Goal: Participate in discussion: Engage in conversation with other users on a specific topic

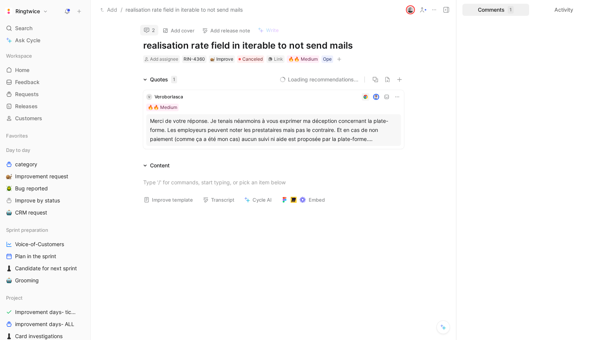
scroll to position [5, 0]
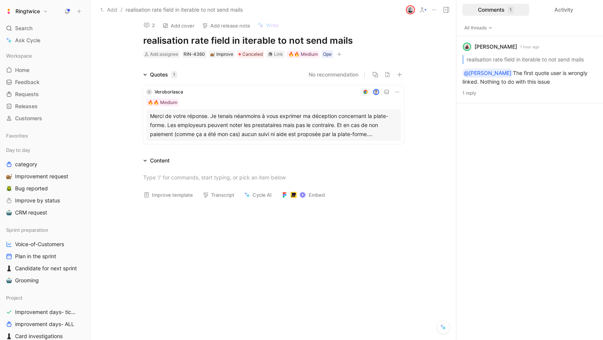
click at [274, 101] on div "🔥🔥 Medium" at bounding box center [273, 103] width 255 height 8
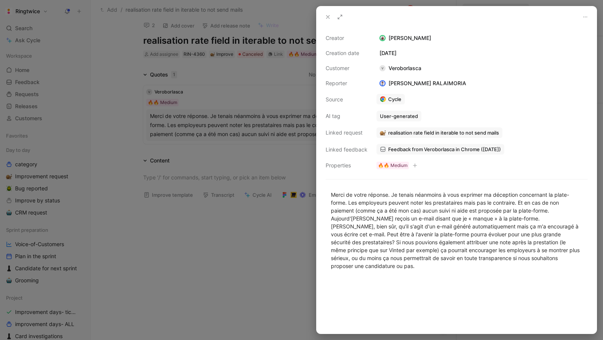
click at [245, 145] on div at bounding box center [301, 170] width 603 height 340
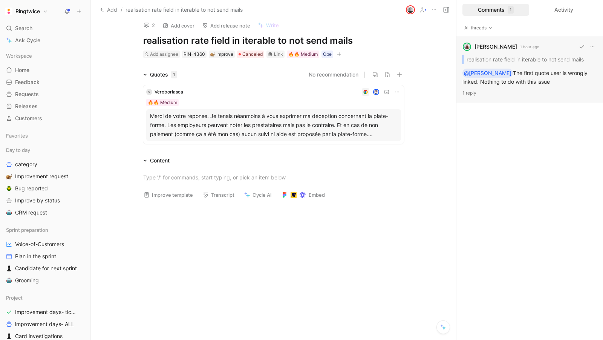
click at [517, 76] on div "Elisabeth Zafiris 1 hour ago realisation rate field in iterable to not send mai…" at bounding box center [530, 69] width 147 height 67
click at [164, 91] on span "Veroborlasca" at bounding box center [169, 92] width 29 height 6
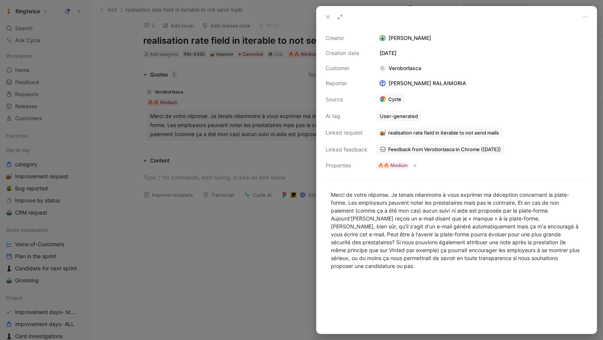
click at [400, 66] on div "V Veroborlasca" at bounding box center [401, 68] width 48 height 9
click at [386, 65] on div "V Veroborlasca" at bounding box center [401, 68] width 48 height 9
click at [312, 179] on div at bounding box center [301, 170] width 603 height 340
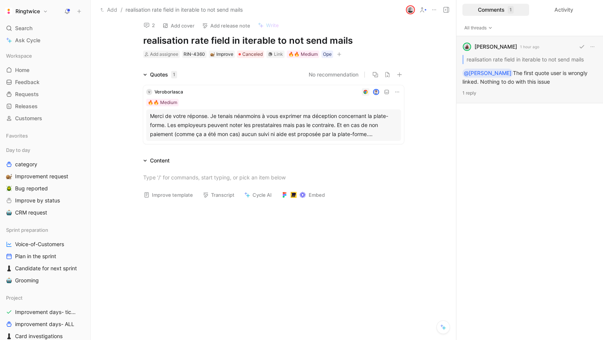
click at [521, 95] on p "1 reply" at bounding box center [530, 93] width 135 height 8
click at [71, 7] on button at bounding box center [67, 11] width 11 height 11
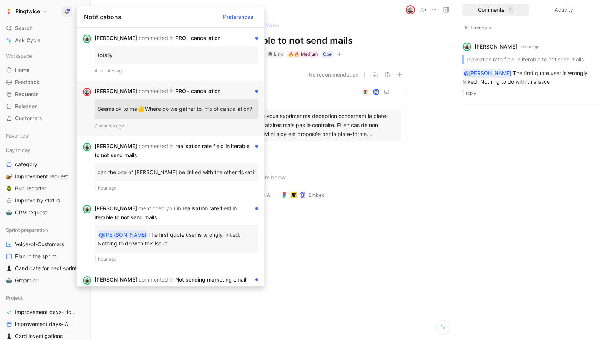
click at [200, 92] on div "Christophe commented in PRO+ cancellation" at bounding box center [174, 91] width 158 height 9
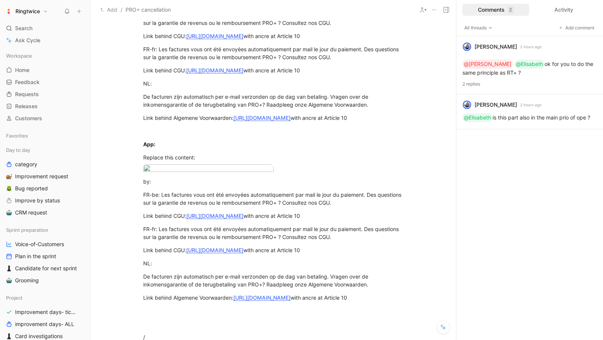
scroll to position [528, 0]
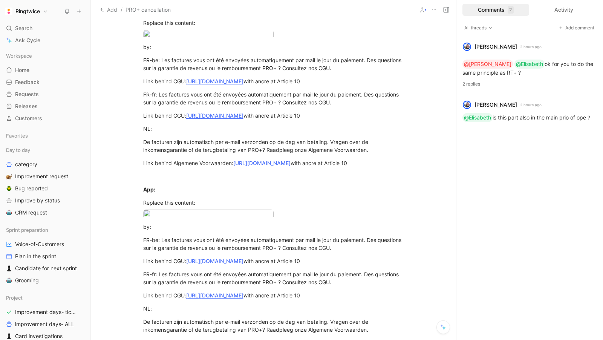
drag, startPoint x: 213, startPoint y: 192, endPoint x: 135, endPoint y: 169, distance: 81.0
click at [135, 169] on div "# What is the problem you're willing to fix with the improvement? Today, a big …" at bounding box center [273, 25] width 365 height 740
click at [239, 193] on div "# What is the problem you're willing to fix with the improvement? Today, a big …" at bounding box center [273, 25] width 365 height 740
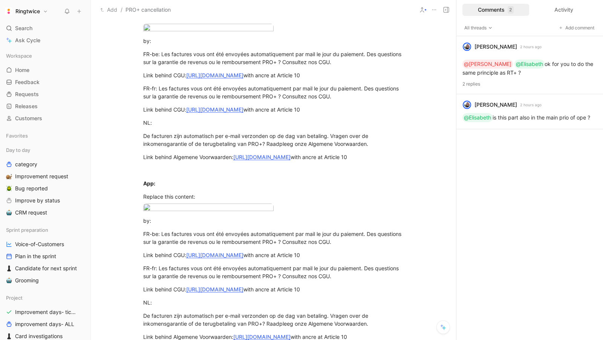
scroll to position [538, 0]
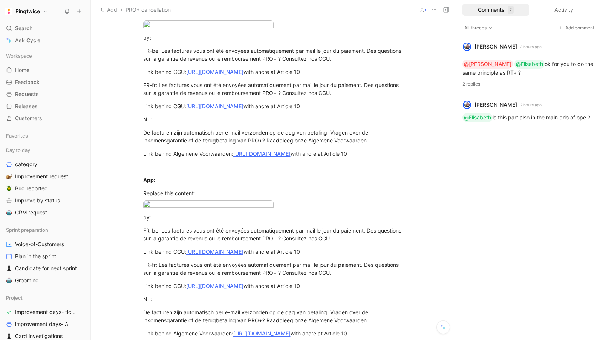
drag, startPoint x: 223, startPoint y: 181, endPoint x: 143, endPoint y: 161, distance: 83.1
click at [143, 161] on div "# What is the problem you're willing to fix with the improvement? Today, a big …" at bounding box center [273, 15] width 365 height 740
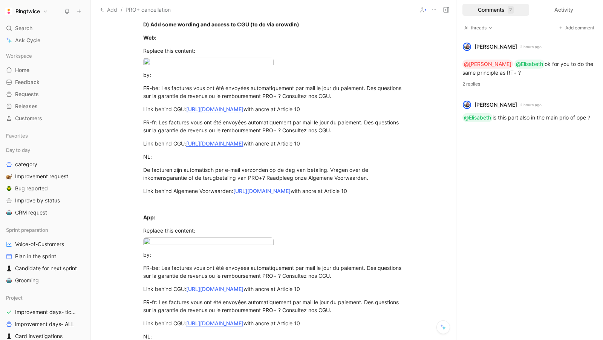
scroll to position [504, 0]
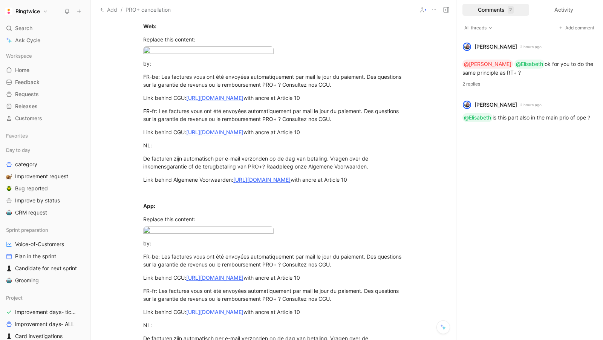
scroll to position [577, 0]
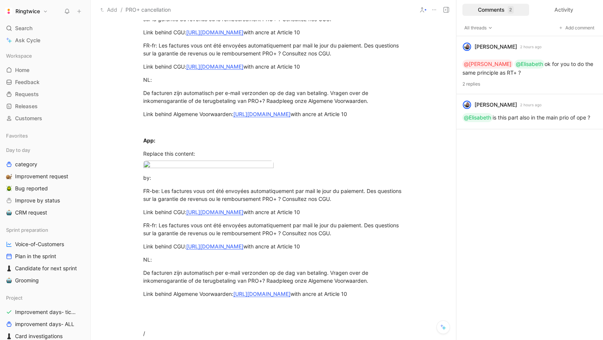
drag, startPoint x: 162, startPoint y: 153, endPoint x: 144, endPoint y: 134, distance: 26.9
drag, startPoint x: 162, startPoint y: 150, endPoint x: 139, endPoint y: 132, distance: 29.8
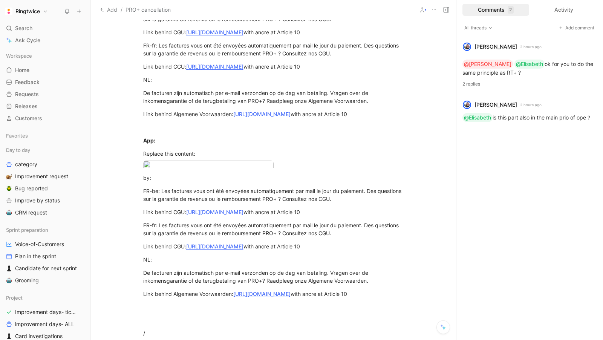
copy div "https://www.figma.com/design/u6JarWZwPP05avR2Du35VP/Cycle-ticket?node-id=2-57&t…"
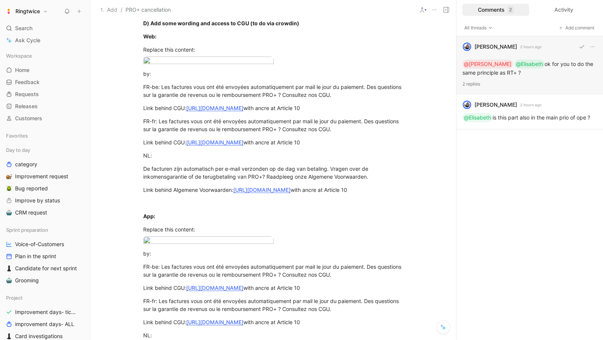
click at [538, 68] on div "blanche havenne 2 hours ago @Christophe @Elisabeth ok for you to do the same pr…" at bounding box center [530, 65] width 147 height 58
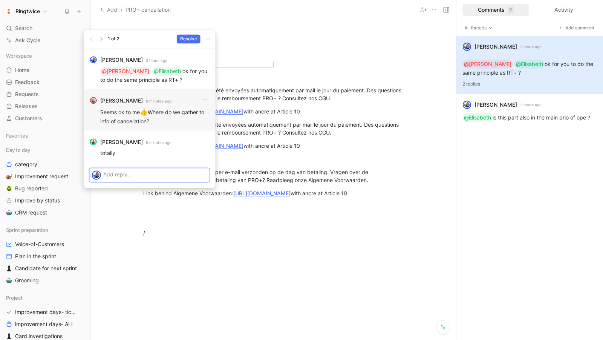
click at [113, 121] on p "Seems ok to me 👍 Where do we gather to info of cancellation?" at bounding box center [154, 116] width 109 height 18
click at [138, 120] on p "Seems ok to me 👍 Where do we gather to info of cancellation?" at bounding box center [154, 116] width 109 height 18
click at [127, 171] on p at bounding box center [155, 174] width 104 height 8
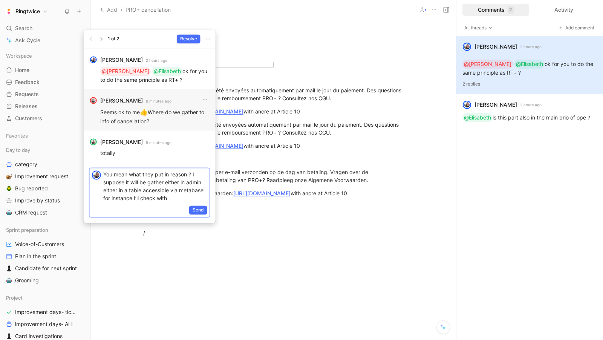
click at [205, 184] on p "You mean what they put in reason ? I suppose it will be gather either in admin …" at bounding box center [155, 186] width 104 height 32
click at [204, 197] on p "You mean what they put in reason ? I suppose it will be gather either in admin …" at bounding box center [155, 186] width 104 height 32
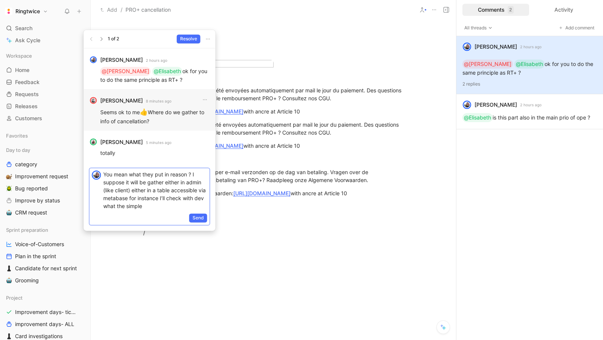
click at [128, 190] on p "You mean what they put in reason ? I suppose it will be gather either in admin …" at bounding box center [155, 190] width 104 height 40
click at [169, 204] on p "You mean what they put in reason ? I suppose it will be gather either in admin …" at bounding box center [155, 194] width 104 height 48
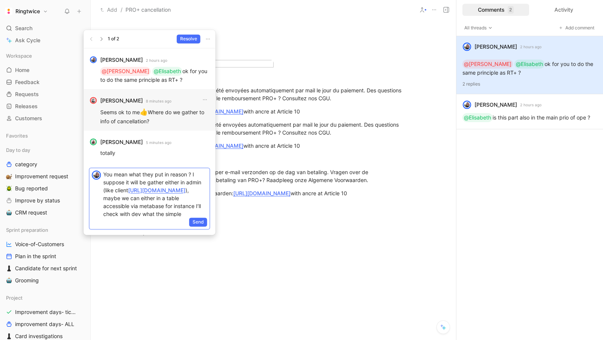
scroll to position [2, 0]
click at [198, 221] on span "Send" at bounding box center [198, 222] width 11 height 8
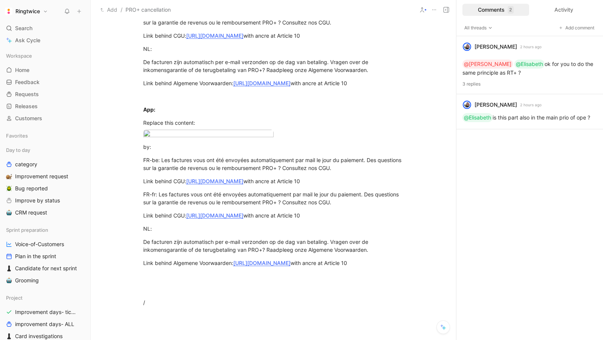
scroll to position [634, 0]
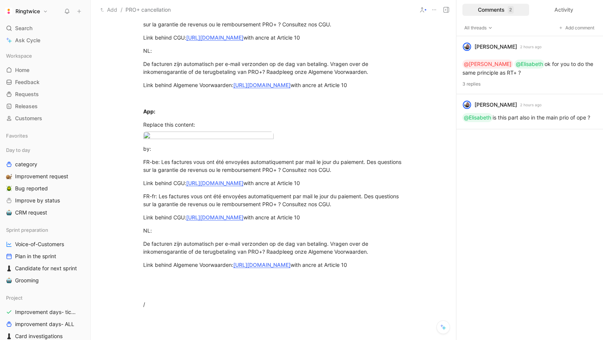
drag, startPoint x: 352, startPoint y: 120, endPoint x: 136, endPoint y: 120, distance: 216.4
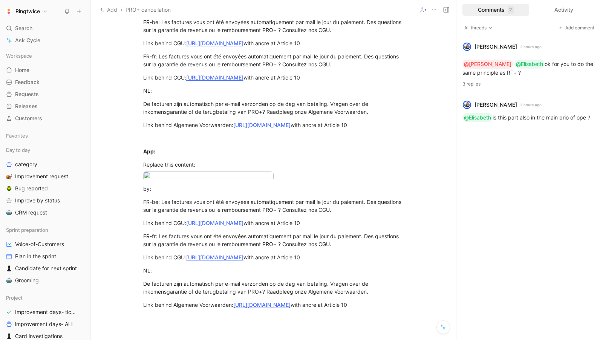
scroll to position [576, 0]
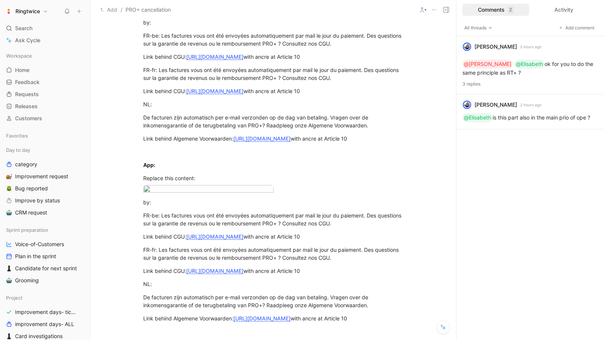
drag, startPoint x: 186, startPoint y: 118, endPoint x: 141, endPoint y: 117, distance: 45.2
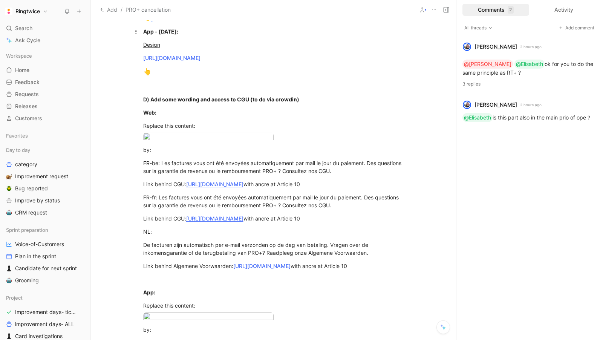
scroll to position [455, 0]
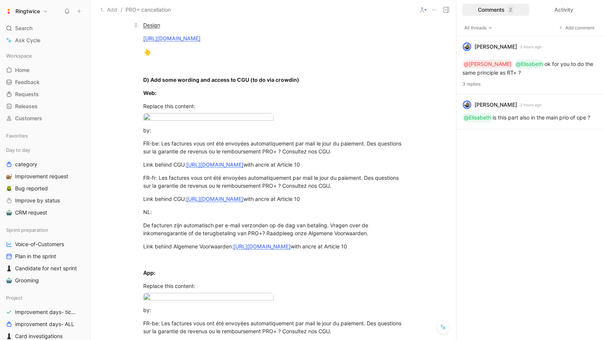
scroll to position [483, 0]
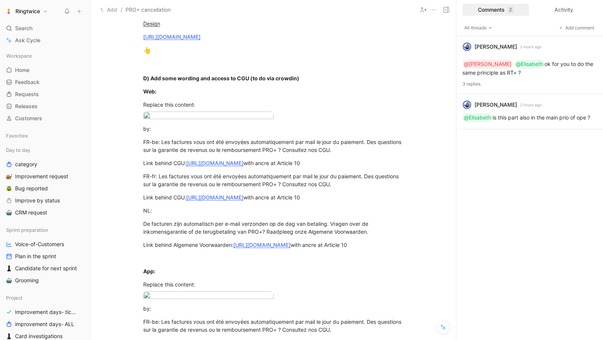
drag, startPoint x: 201, startPoint y: 271, endPoint x: 181, endPoint y: 271, distance: 19.2
click at [181, 14] on div "App - Tomorrow:" at bounding box center [273, 10] width 261 height 8
click at [219, 43] on p "[URL][DOMAIN_NAME]" at bounding box center [274, 37] width 290 height 12
drag, startPoint x: 168, startPoint y: 314, endPoint x: 135, endPoint y: 256, distance: 66.7
click at [135, 256] on div "# What is the problem you're willing to fix with the improvement? Today, a big …" at bounding box center [273, 88] width 365 height 777
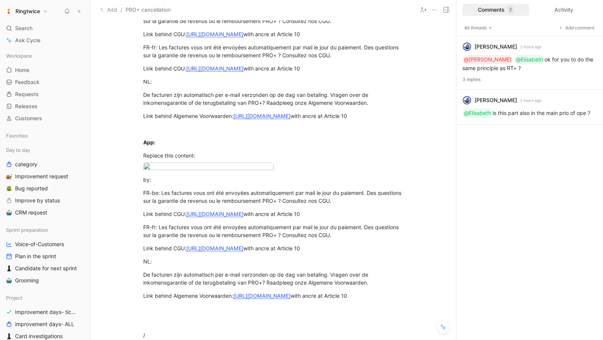
scroll to position [566, 0]
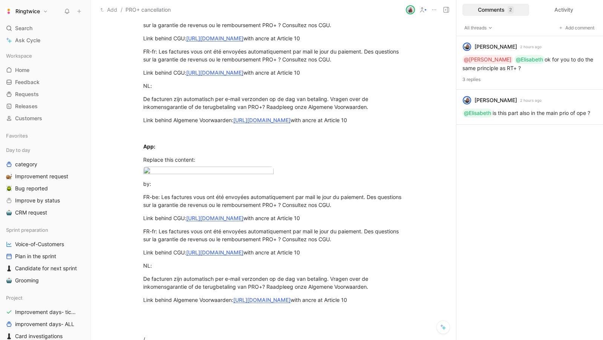
drag, startPoint x: 173, startPoint y: 205, endPoint x: 130, endPoint y: 201, distance: 42.8
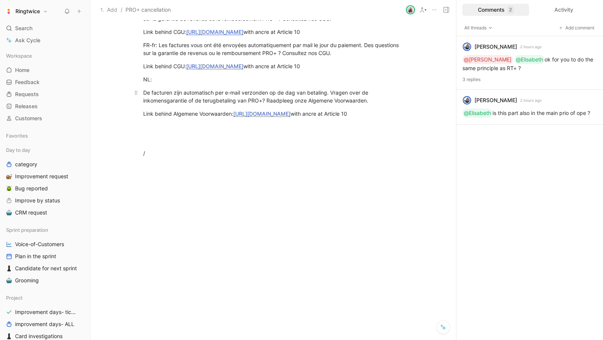
scroll to position [829, 0]
drag, startPoint x: 140, startPoint y: 163, endPoint x: 305, endPoint y: 336, distance: 238.7
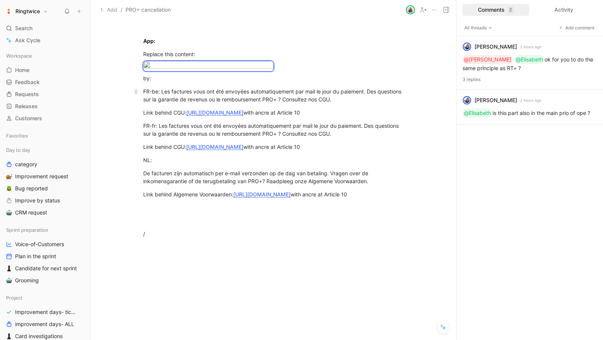
scroll to position [679, 0]
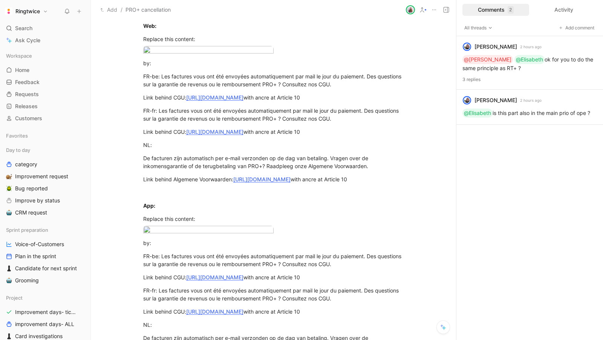
scroll to position [596, 0]
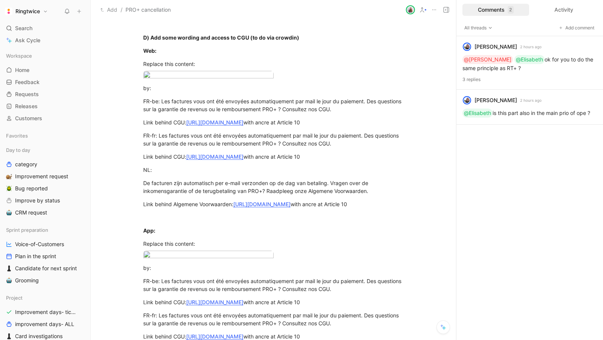
click at [178, 274] on div "# What is the problem you're willing to fix with the improvement? Today, a big …" at bounding box center [273, 11] width 365 height 849
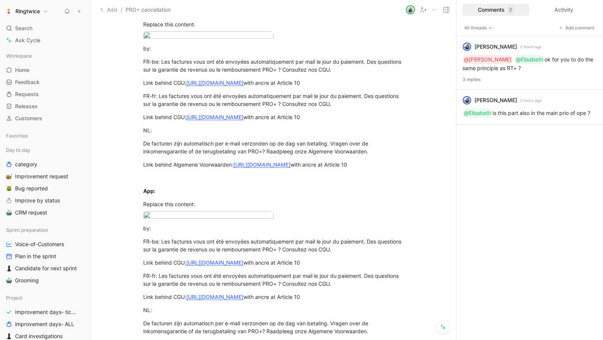
drag, startPoint x: 210, startPoint y: 218, endPoint x: 136, endPoint y: 213, distance: 74.4
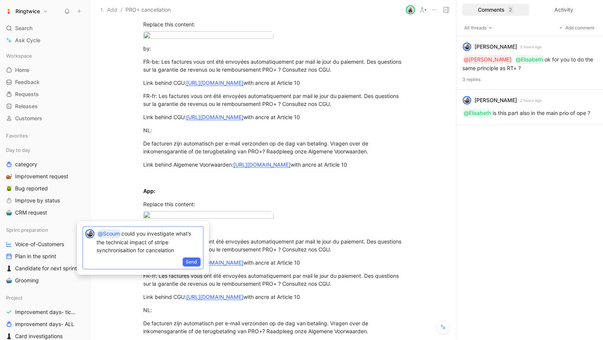
click at [127, 250] on p "@Scoum could you investigate what’s the technical impact of stripe synchronisai…" at bounding box center [149, 241] width 104 height 25
click at [183, 245] on p "@Scoum could you investigate what’s the technical impact of stripe synchronisat…" at bounding box center [149, 241] width 104 height 25
click at [183, 250] on p "@Scoum could you investigate what’s the technical impact of stripe synchronisat…" at bounding box center [149, 241] width 104 height 25
click at [195, 261] on span "Send" at bounding box center [191, 262] width 11 height 8
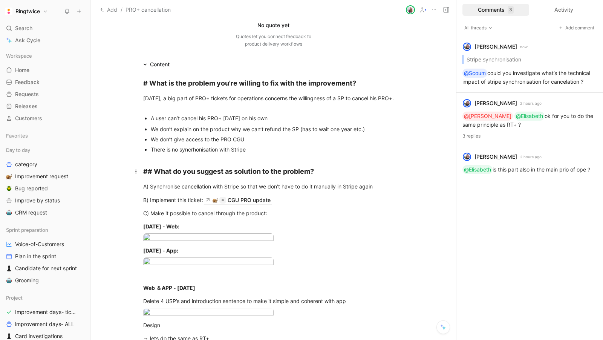
scroll to position [0, 0]
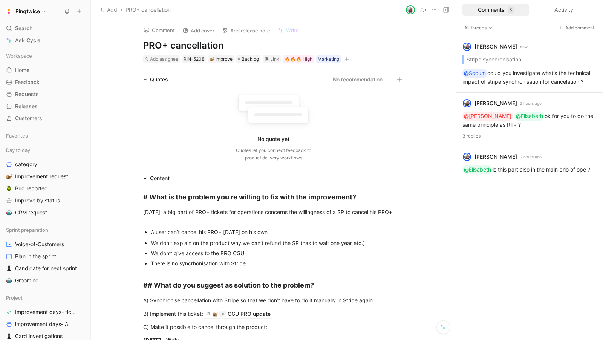
click at [68, 9] on use at bounding box center [67, 11] width 4 height 5
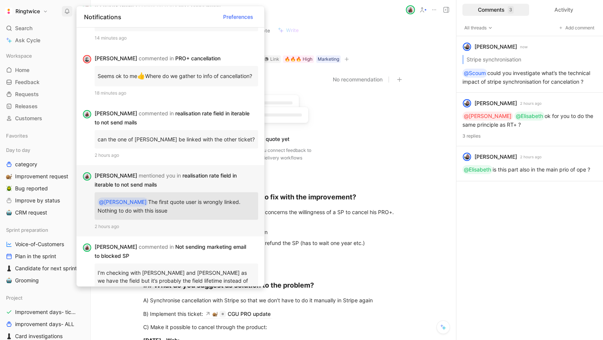
scroll to position [42, 0]
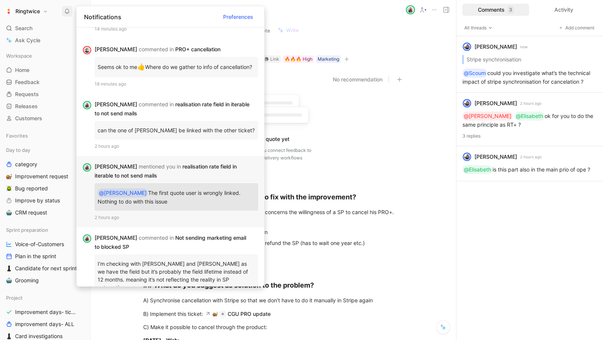
click at [189, 173] on div "Elisabeth mentioned you in realisation rate field in iterable to not send mails" at bounding box center [174, 171] width 158 height 18
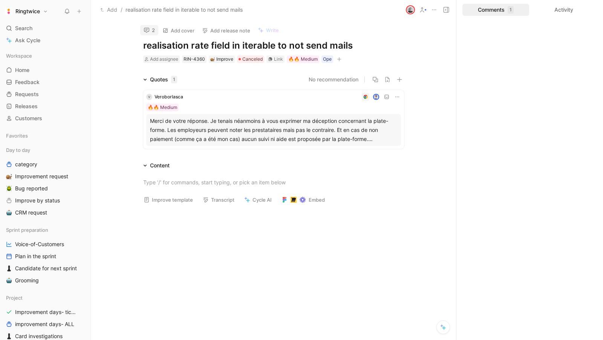
scroll to position [5, 0]
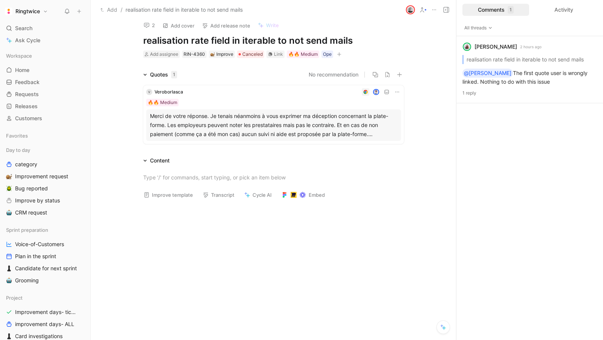
click at [260, 115] on div "Merci de votre réponse. Je tenais néanmoins à vous exprimer ma déception concer…" at bounding box center [273, 125] width 247 height 27
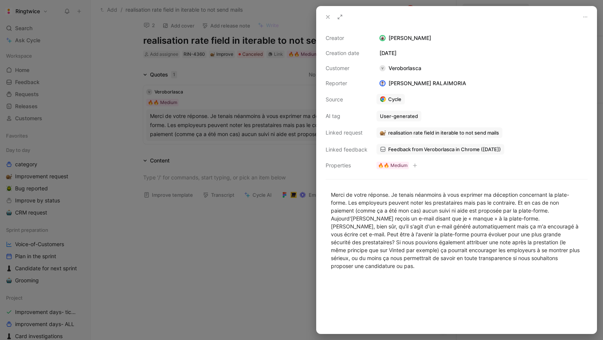
click at [298, 159] on div at bounding box center [301, 170] width 603 height 340
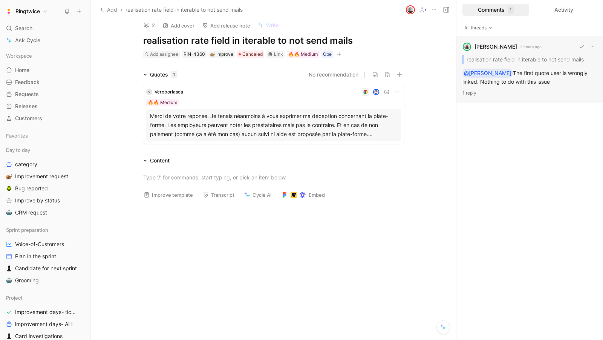
click at [523, 73] on div "Elisabeth Zafiris 2 hours ago realisation rate field in iterable to not send ma…" at bounding box center [530, 69] width 147 height 67
click at [67, 11] on icon at bounding box center [67, 11] width 6 height 6
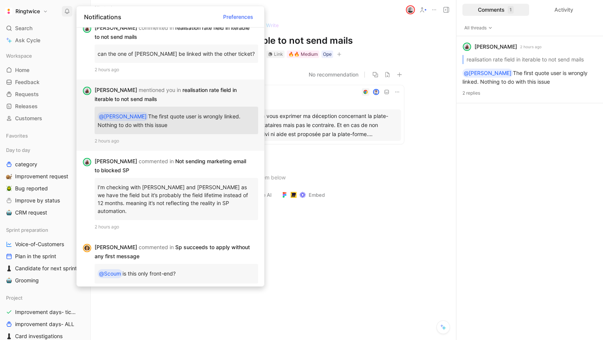
scroll to position [119, 0]
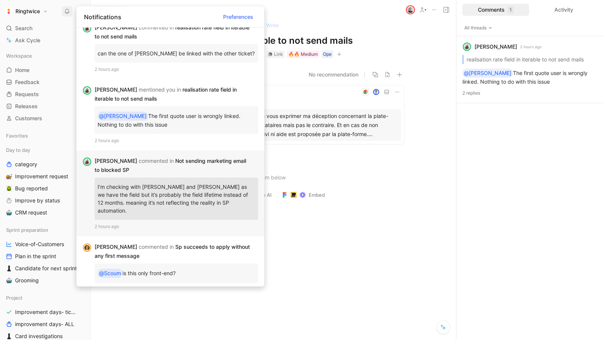
click at [183, 171] on div "Elisabeth commented in Not sending marketing email to blocked SP" at bounding box center [174, 165] width 158 height 18
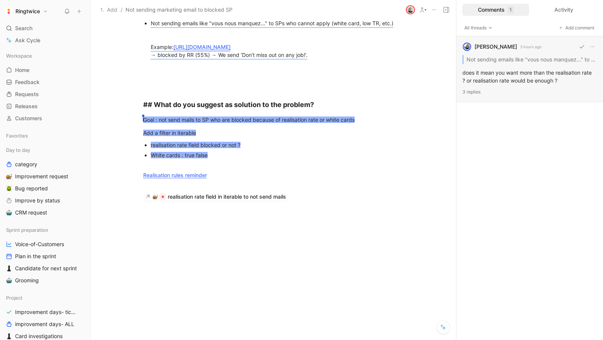
click at [518, 80] on div "blanche havenne 3 hours ago Not sending emails like "vous nous manquez..." to S…" at bounding box center [530, 69] width 147 height 66
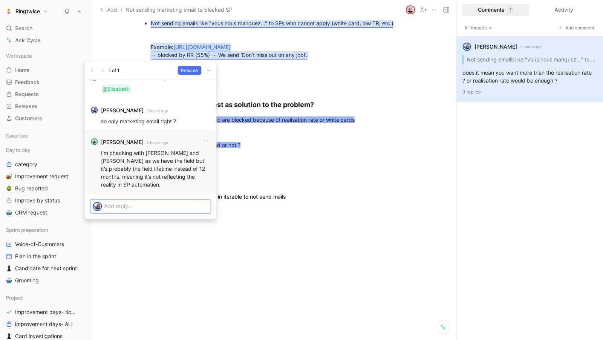
click at [157, 202] on p at bounding box center [156, 206] width 104 height 8
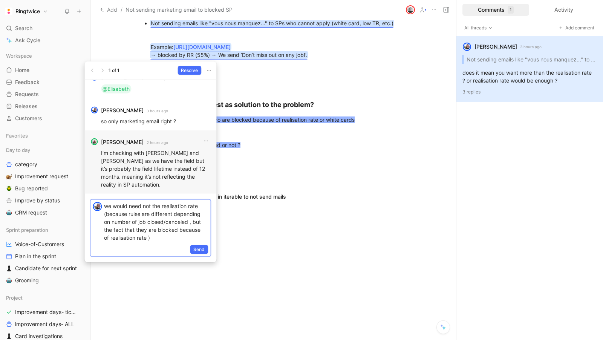
click at [106, 207] on p "we would need not the realisation rate (because rules are different depending o…" at bounding box center [156, 222] width 104 height 40
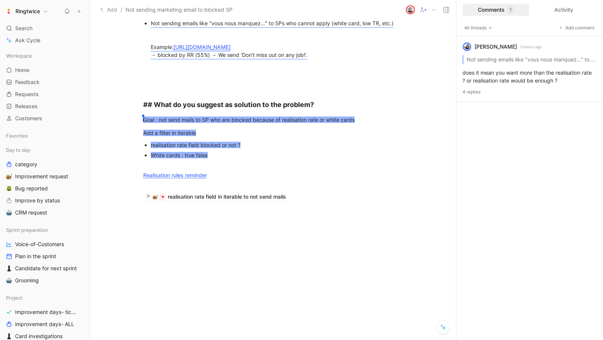
click at [66, 10] on icon at bounding box center [67, 11] width 6 height 6
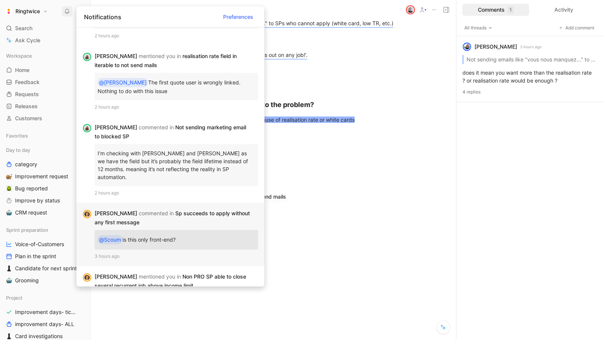
scroll to position [151, 0]
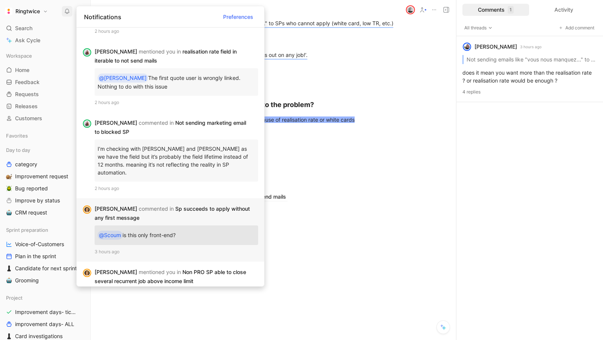
click at [227, 208] on div "Elena commented in Sp succeeds to apply without any first message" at bounding box center [174, 213] width 158 height 18
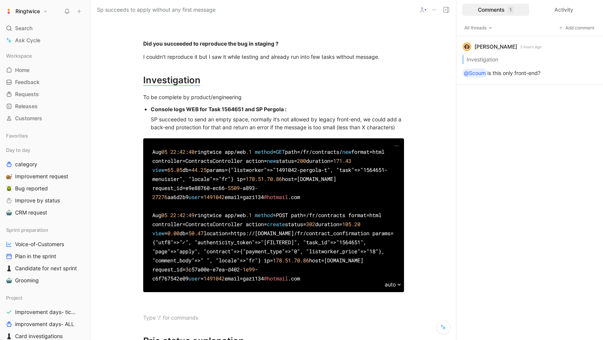
scroll to position [523, 0]
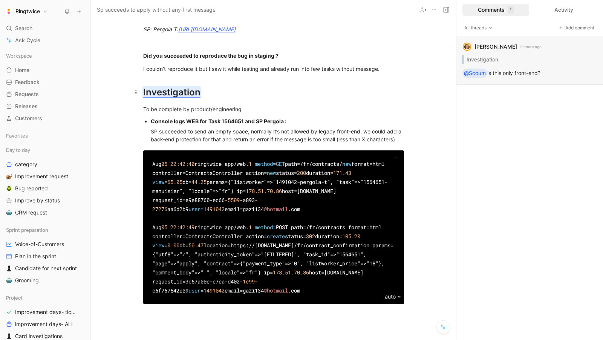
click at [183, 98] on mark "Investigation" at bounding box center [171, 92] width 57 height 11
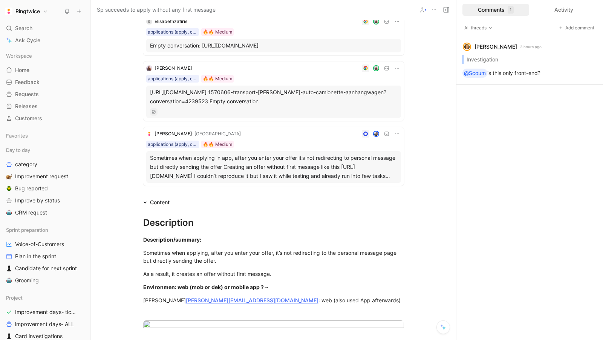
scroll to position [53, 0]
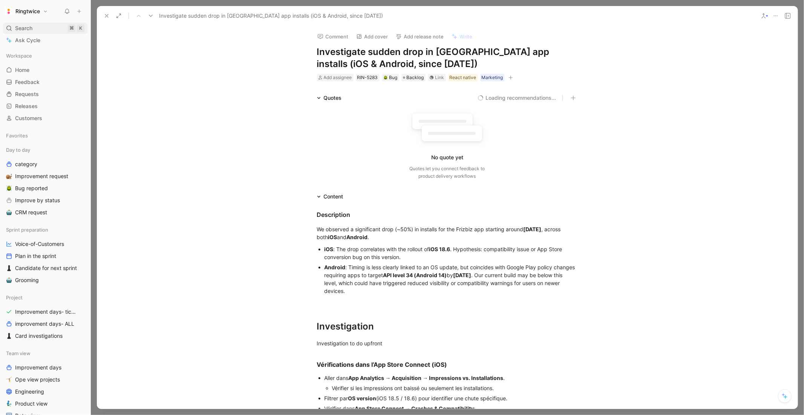
click at [14, 25] on div "Search ⌘ K" at bounding box center [45, 28] width 84 height 11
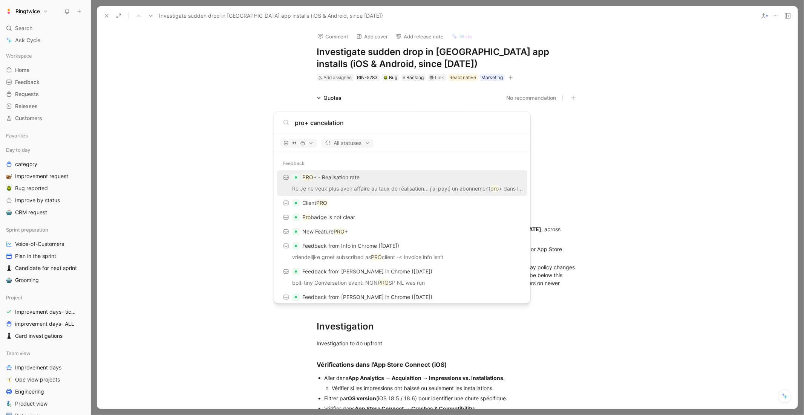
type input "pro+ cancelation"
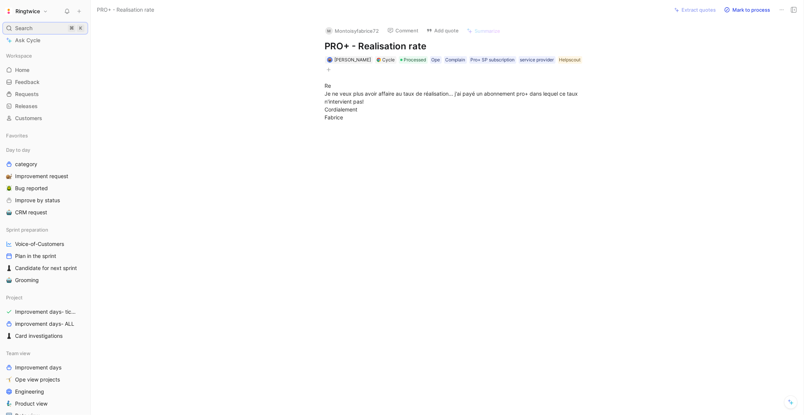
click at [29, 28] on span "Search" at bounding box center [23, 28] width 17 height 9
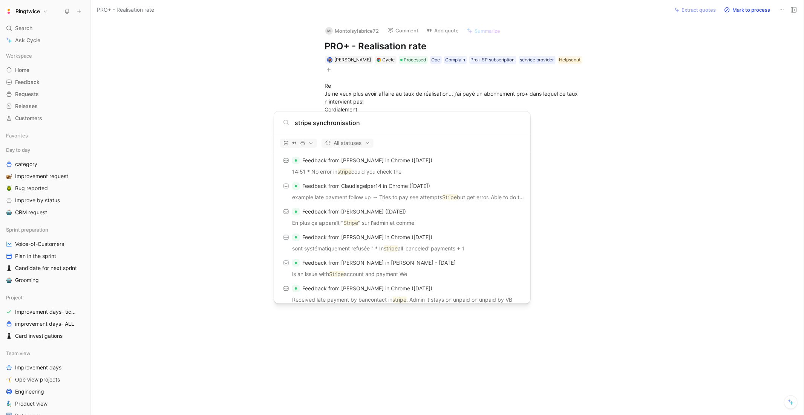
scroll to position [529, 0]
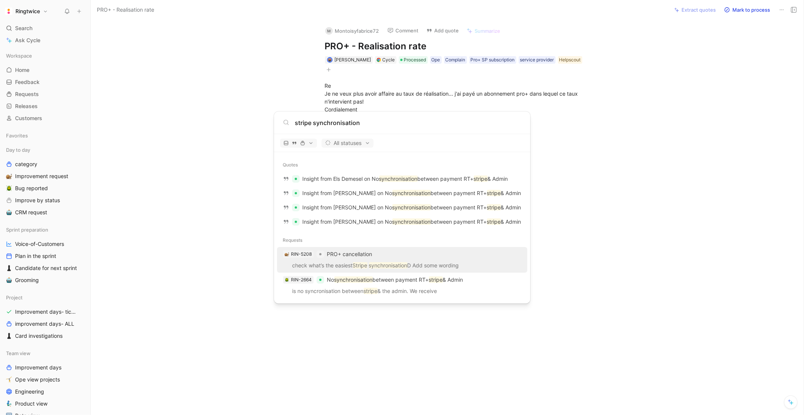
type input "stripe synchronisation"
click at [345, 259] on div "RIN-5208 PRO+ cancellation" at bounding box center [402, 255] width 246 height 14
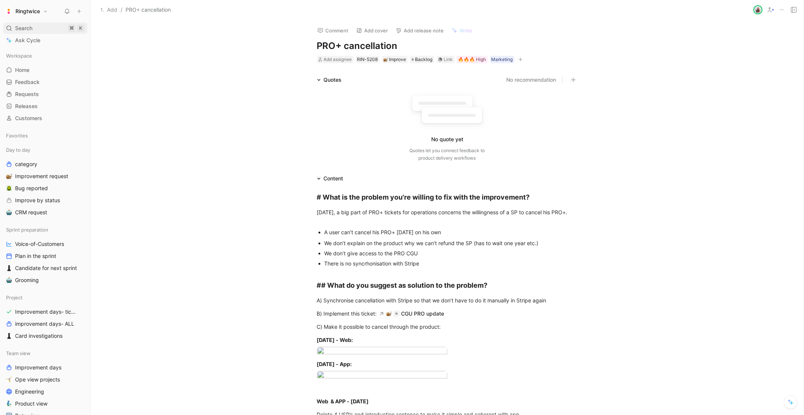
click at [18, 26] on span "Search" at bounding box center [23, 28] width 17 height 9
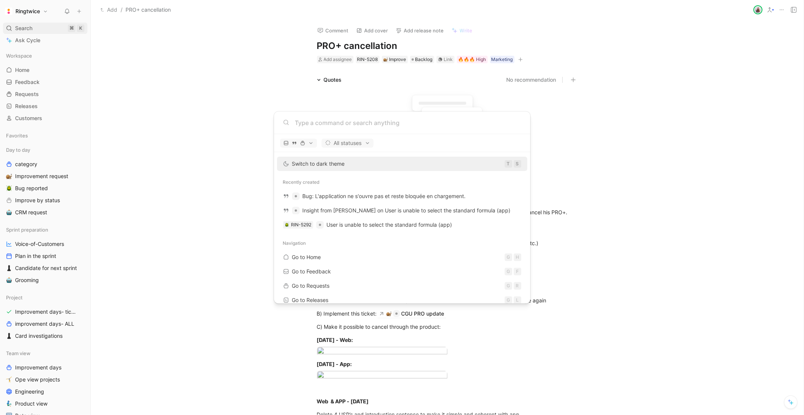
type input "t"
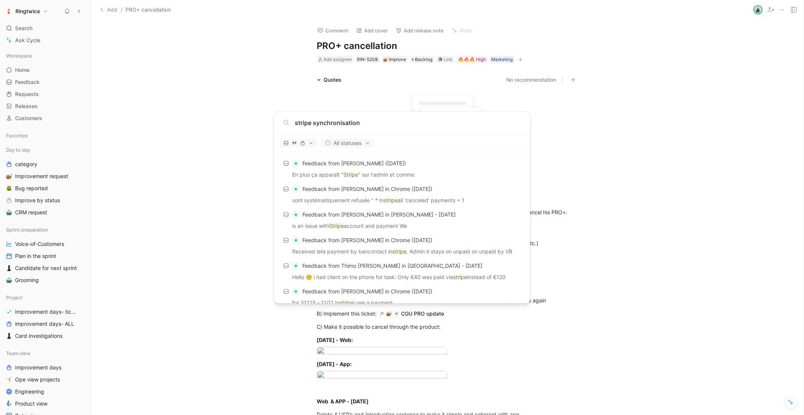
scroll to position [280, 0]
type input "s"
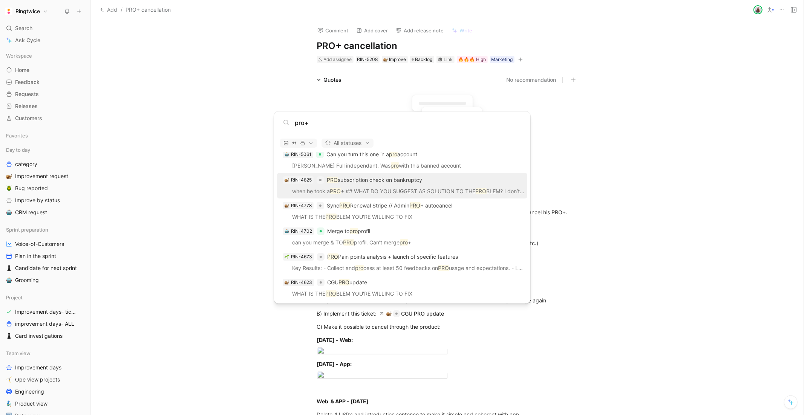
scroll to position [1148, 0]
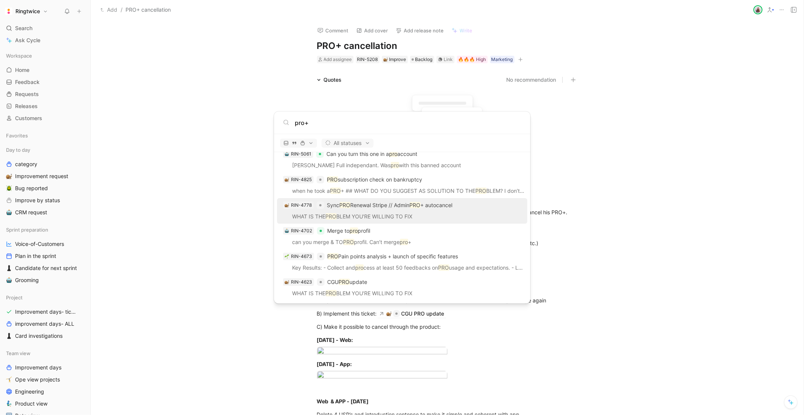
type input "pro+"
click at [400, 210] on div "RIN-4778 Sync PRO Renewal Stripe // Admin PRO + autocancel" at bounding box center [402, 206] width 246 height 14
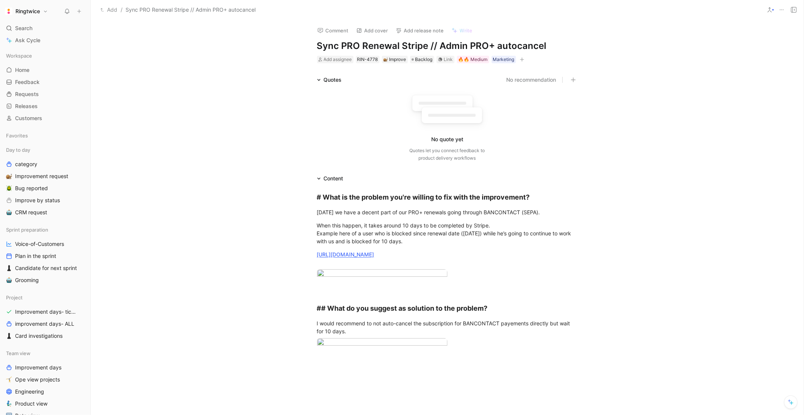
click at [404, 46] on h1 "Sync PRO Renewal Stripe // Admin PRO+ autocancel" at bounding box center [447, 46] width 261 height 12
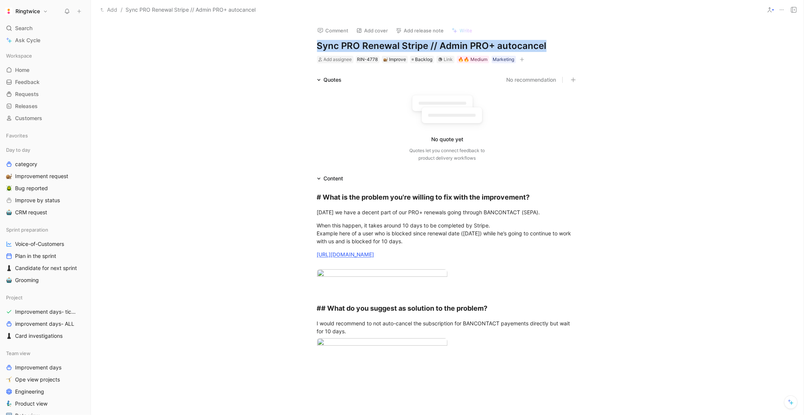
click at [404, 46] on h1 "Sync PRO Renewal Stripe // Admin PRO+ autocancel" at bounding box center [447, 46] width 261 height 12
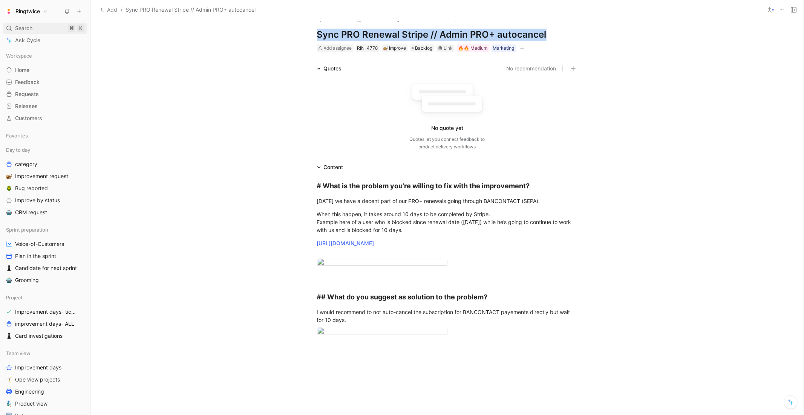
click at [27, 24] on span "Search" at bounding box center [23, 28] width 17 height 9
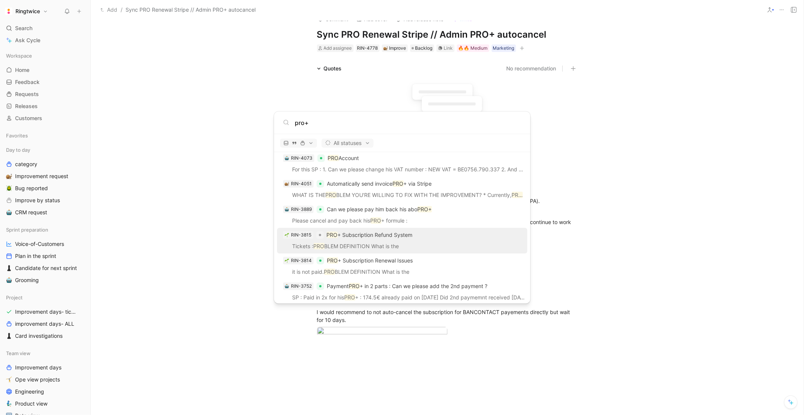
scroll to position [1353, 0]
type input "pro+"
click at [388, 238] on p "Tickets : PRO BLEM DEFINITION What is the" at bounding box center [402, 243] width 246 height 11
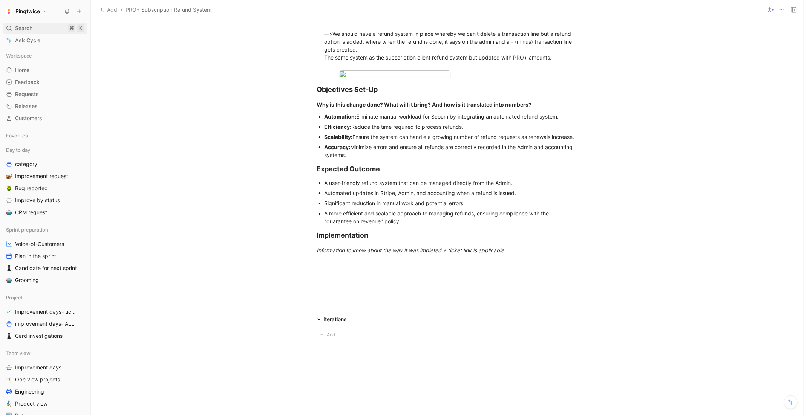
scroll to position [646, 0]
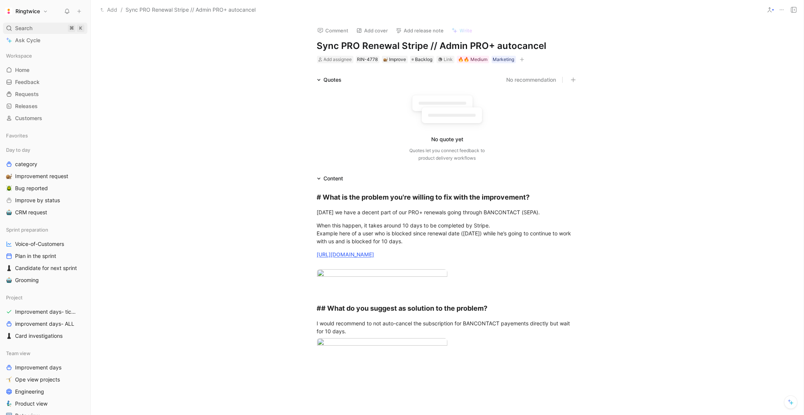
click at [17, 27] on span "Search" at bounding box center [23, 28] width 17 height 9
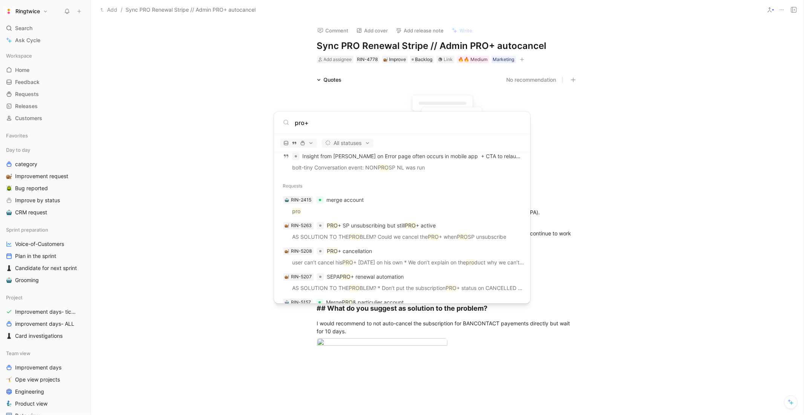
scroll to position [948, 0]
type input "pro+"
click at [649, 219] on body "Ringtwice Search ⌘ K Ask Cycle Workspace Home G then H Feedback G then F Reques…" at bounding box center [402, 207] width 804 height 415
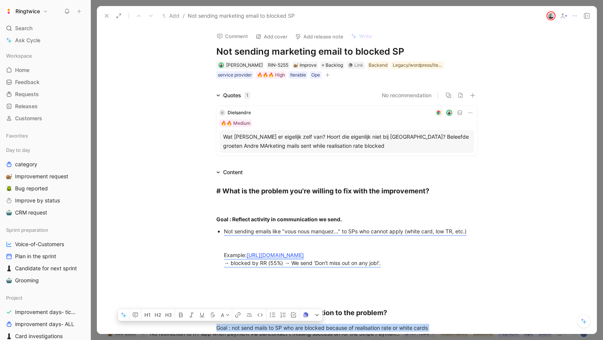
scroll to position [144, 0]
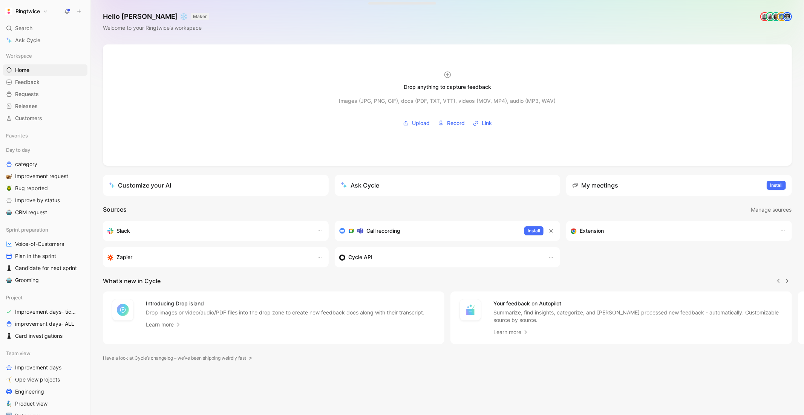
scroll to position [0, 0]
click at [67, 12] on use at bounding box center [67, 10] width 5 height 5
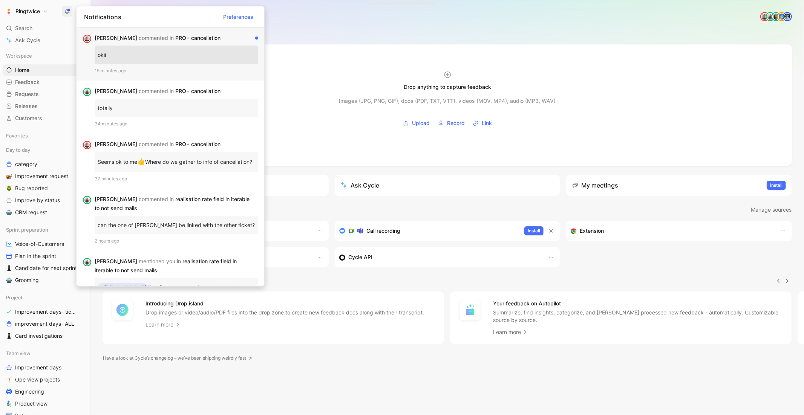
click at [139, 38] on span "commented in" at bounding box center [156, 38] width 35 height 6
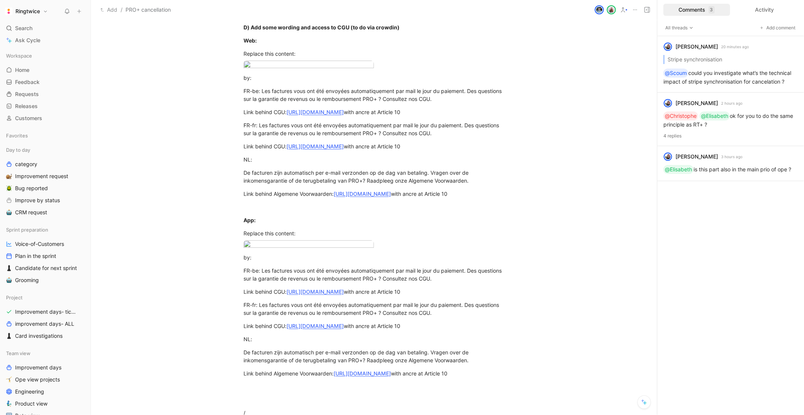
scroll to position [461, 0]
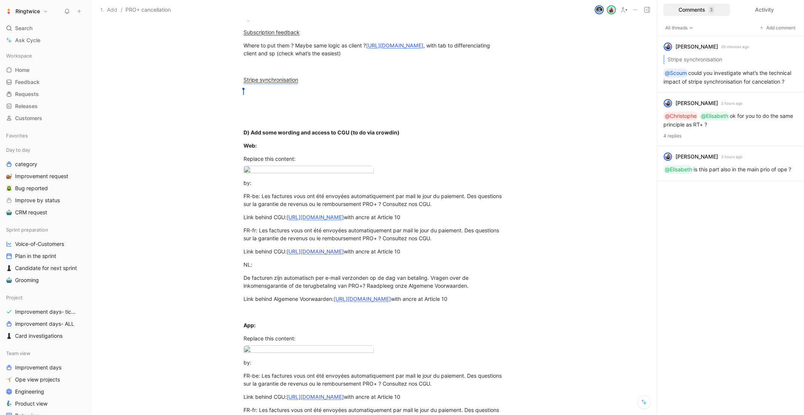
click at [63, 8] on button at bounding box center [67, 11] width 11 height 11
